Goal: Task Accomplishment & Management: Use online tool/utility

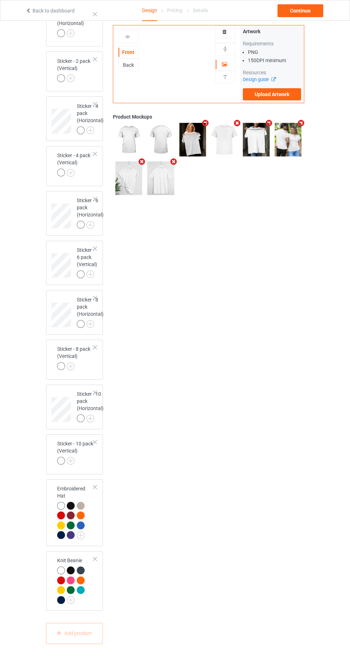
click at [84, 608] on td "Knit Beanie" at bounding box center [75, 581] width 45 height 54
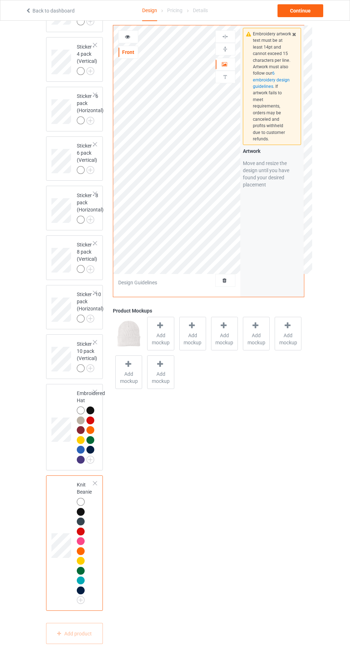
scroll to position [2244, 0]
click at [230, 280] on div at bounding box center [225, 280] width 19 height 7
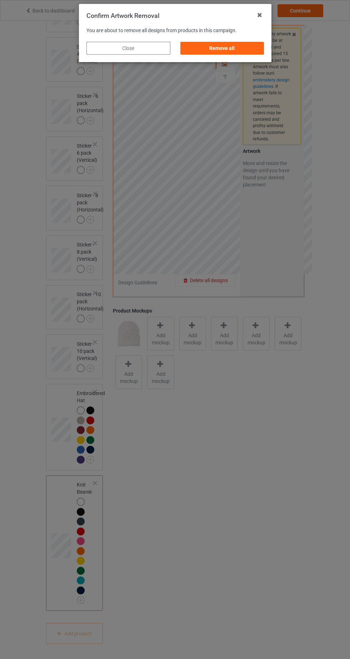
click at [256, 50] on div "Remove all" at bounding box center [222, 48] width 84 height 13
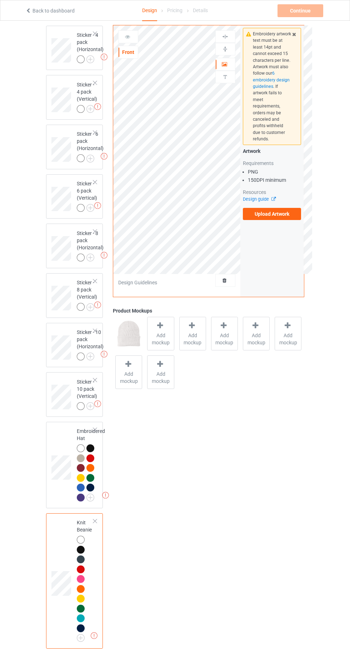
scroll to position [2120, 0]
click at [288, 211] on label "Upload Artwork" at bounding box center [272, 214] width 59 height 12
click at [0, 0] on input "Upload Artwork" at bounding box center [0, 0] width 0 height 0
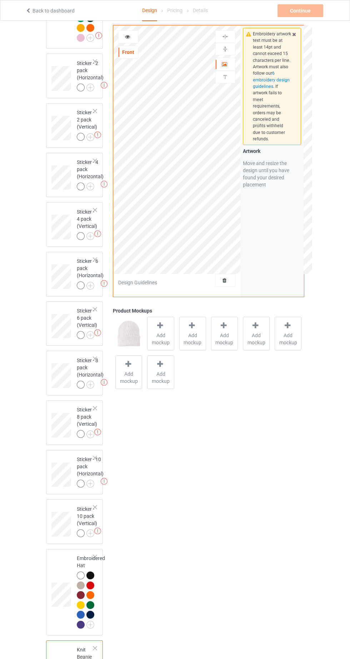
scroll to position [1993, 0]
click at [95, 65] on div at bounding box center [94, 62] width 5 height 5
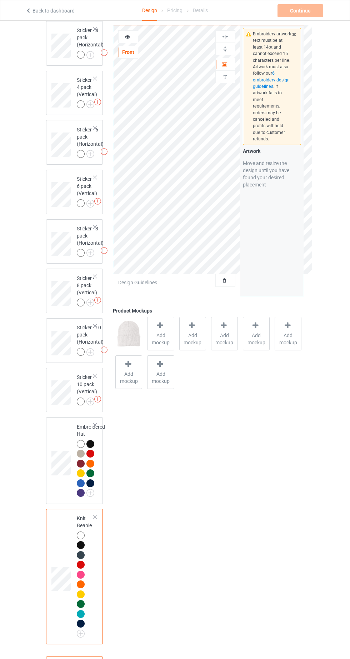
scroll to position [2194, 0]
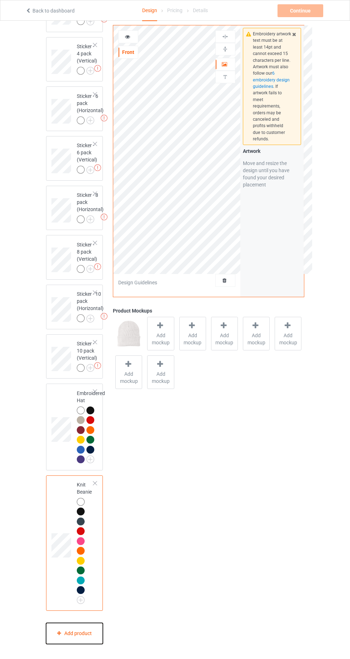
click at [73, 644] on div "Add product" at bounding box center [74, 633] width 57 height 21
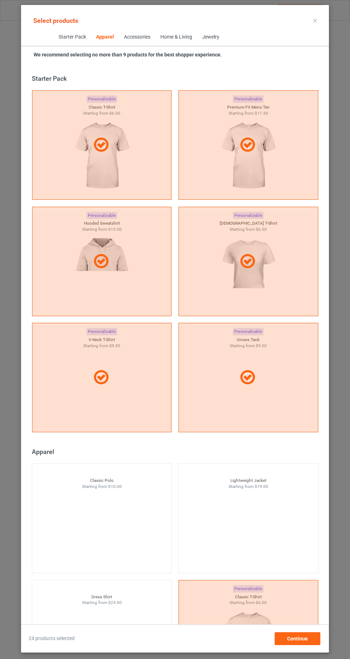
scroll to position [382, 0]
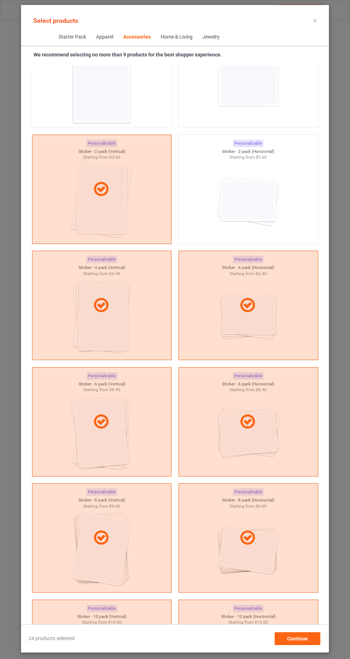
scroll to position [4771, 0]
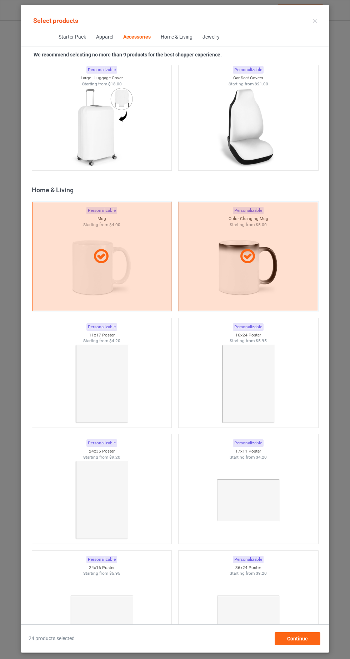
scroll to position [6121, 0]
click at [284, 272] on div at bounding box center [249, 256] width 140 height 109
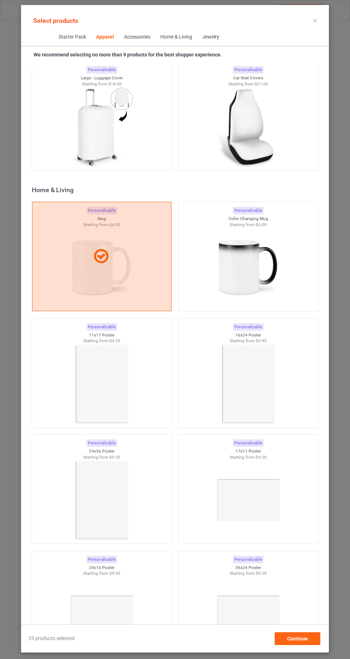
scroll to position [2066, 0]
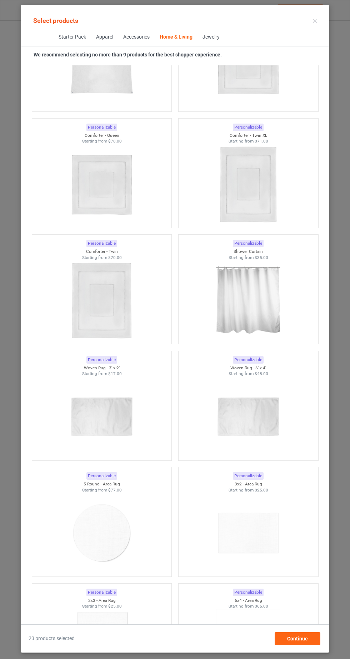
scroll to position [7460, 0]
